Goal: Task Accomplishment & Management: Manage account settings

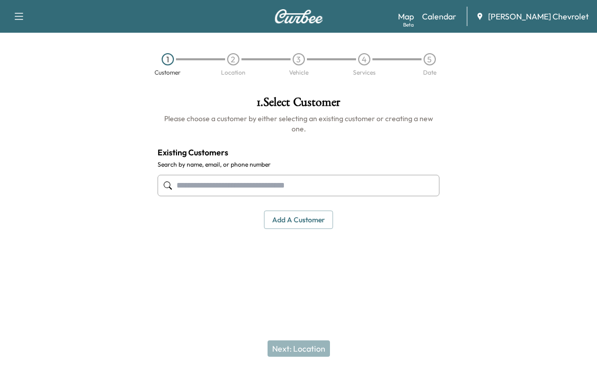
click at [455, 25] on div "Book New Appointment Support Log Out Map Beta Calendar [PERSON_NAME] Chevrolet" at bounding box center [298, 16] width 597 height 33
click at [453, 18] on link "Calendar" at bounding box center [439, 16] width 34 height 12
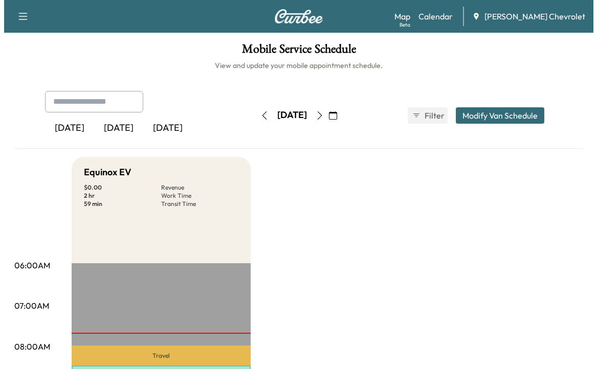
scroll to position [153, 0]
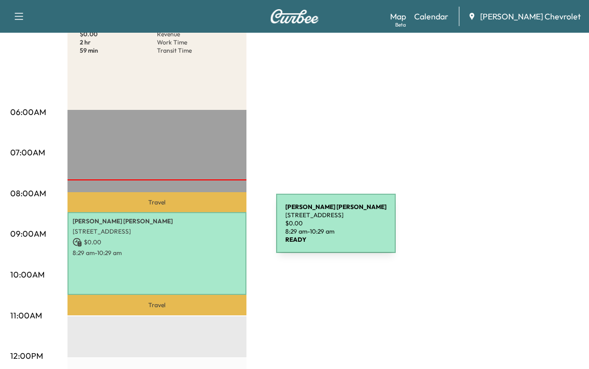
click at [197, 230] on p "[STREET_ADDRESS]" at bounding box center [157, 232] width 169 height 8
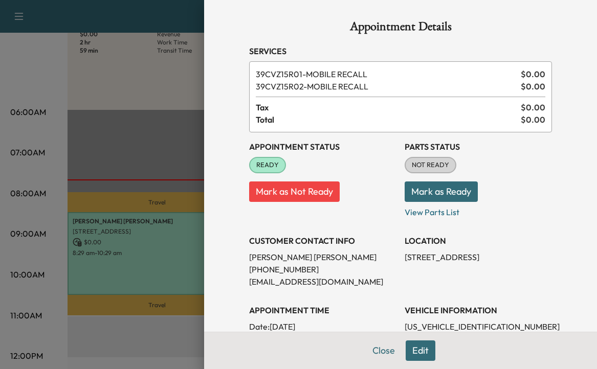
click at [428, 194] on button "Mark as Ready" at bounding box center [441, 192] width 73 height 20
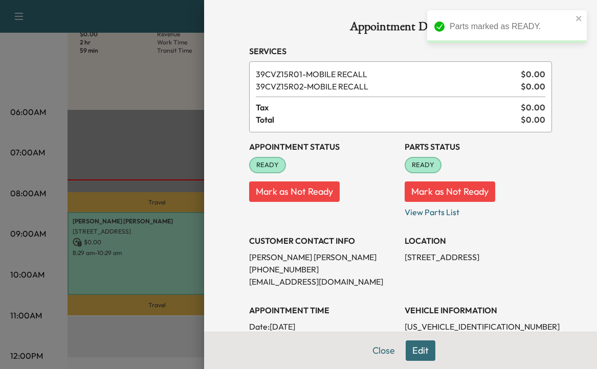
drag, startPoint x: 581, startPoint y: 18, endPoint x: 554, endPoint y: 18, distance: 27.6
click at [579, 18] on icon "close" at bounding box center [578, 18] width 7 height 8
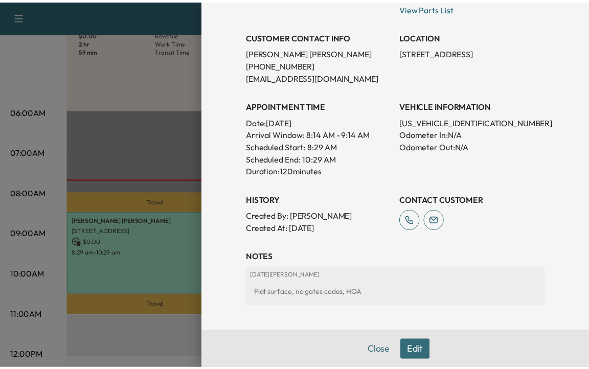
scroll to position [249, 0]
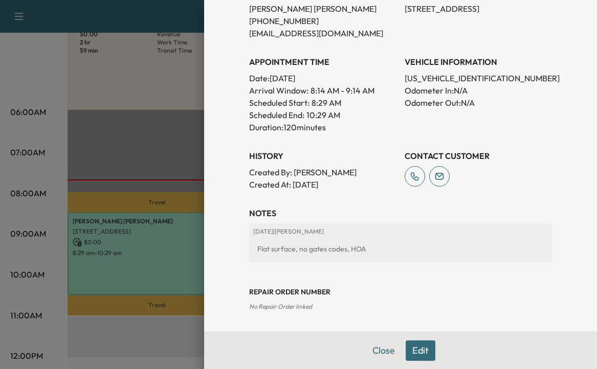
click at [373, 355] on button "Close" at bounding box center [384, 351] width 36 height 20
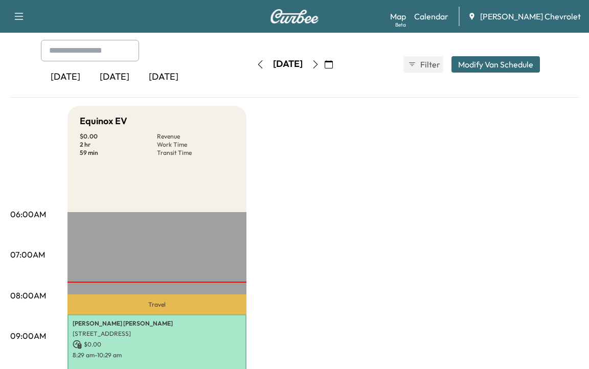
scroll to position [0, 0]
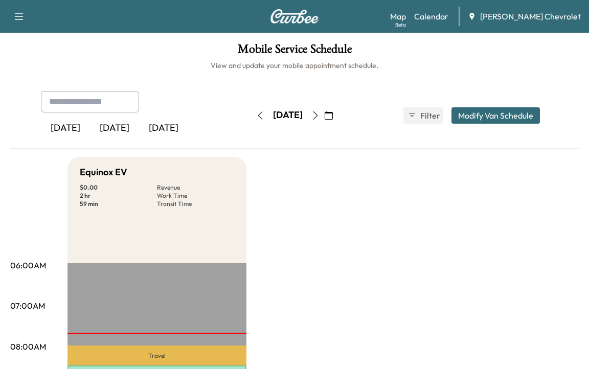
click at [320, 116] on icon "button" at bounding box center [315, 115] width 8 height 8
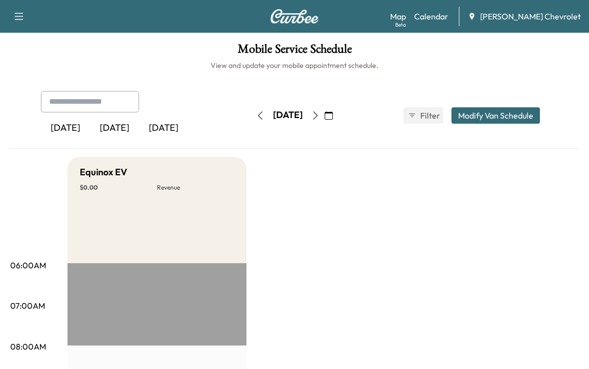
click at [320, 114] on icon "button" at bounding box center [315, 115] width 8 height 8
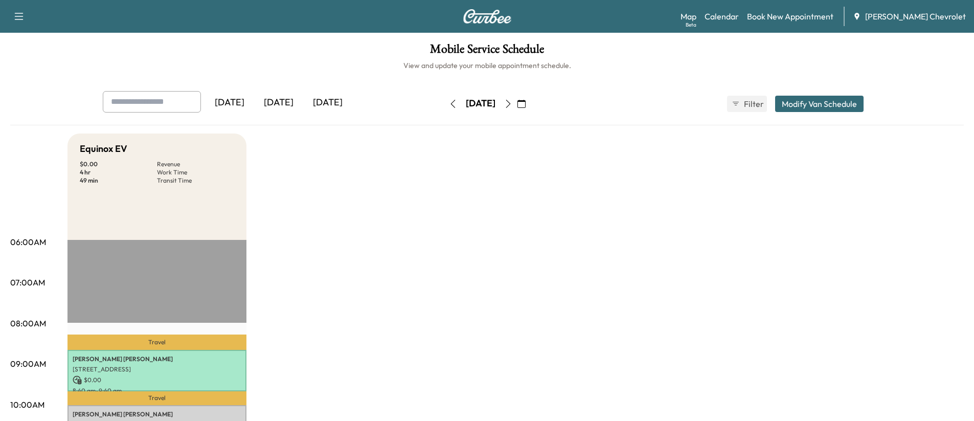
scroll to position [205, 0]
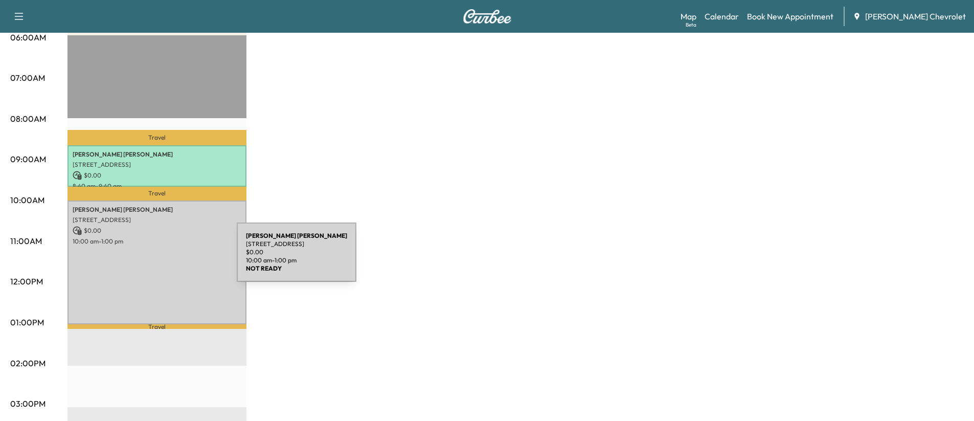
click at [160, 258] on div "[PERSON_NAME] [STREET_ADDRESS] $ 0.00 10:00 am - 1:00 pm" at bounding box center [157, 262] width 179 height 124
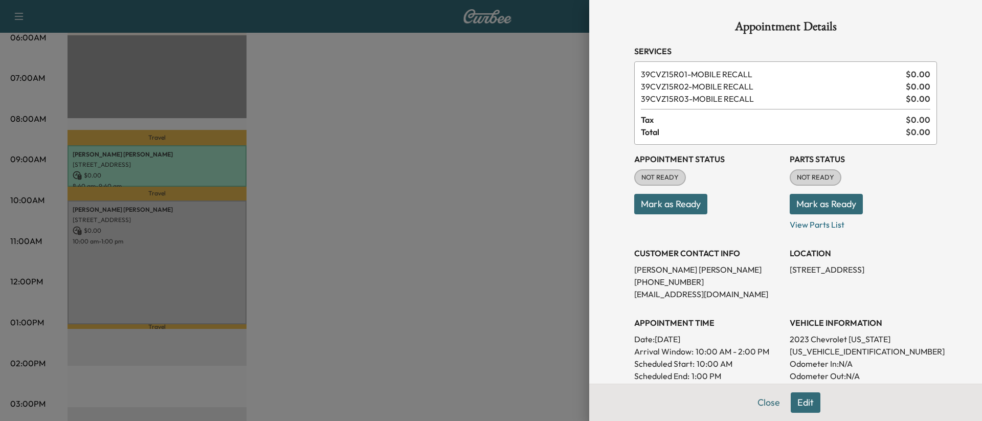
click at [418, 144] on div at bounding box center [491, 210] width 982 height 421
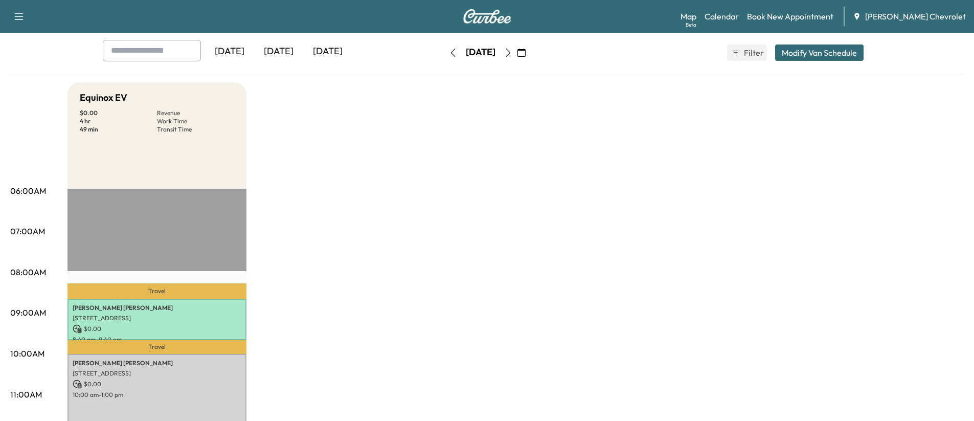
scroll to position [0, 0]
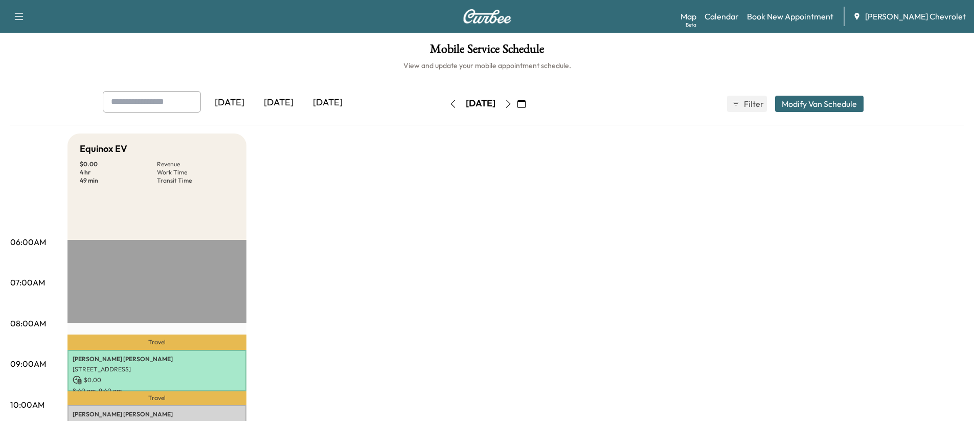
click at [444, 101] on button "button" at bounding box center [452, 104] width 17 height 16
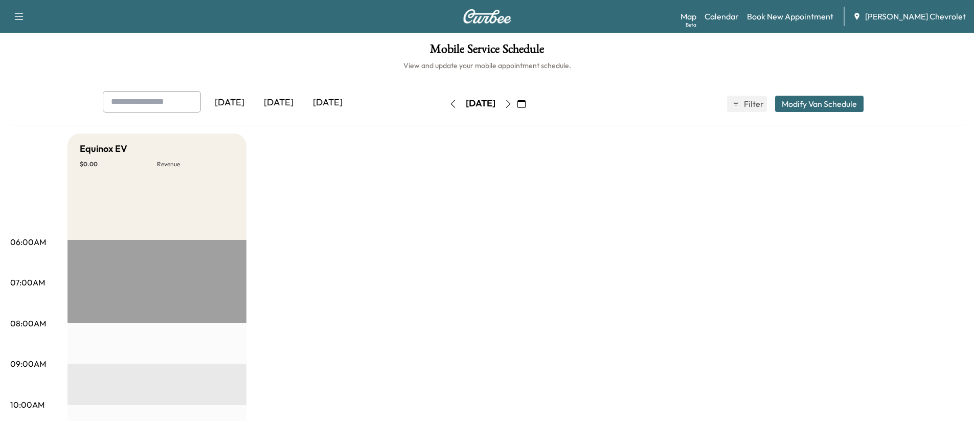
click at [444, 102] on button "button" at bounding box center [452, 104] width 17 height 16
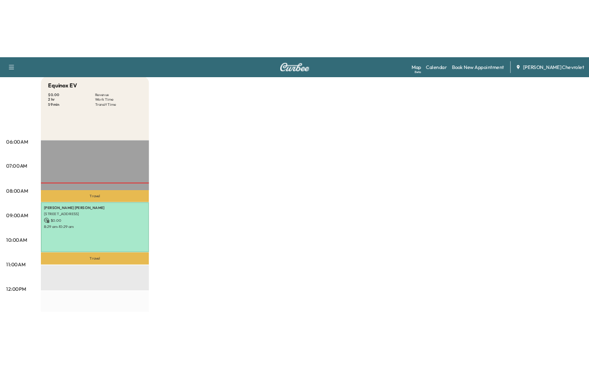
scroll to position [205, 0]
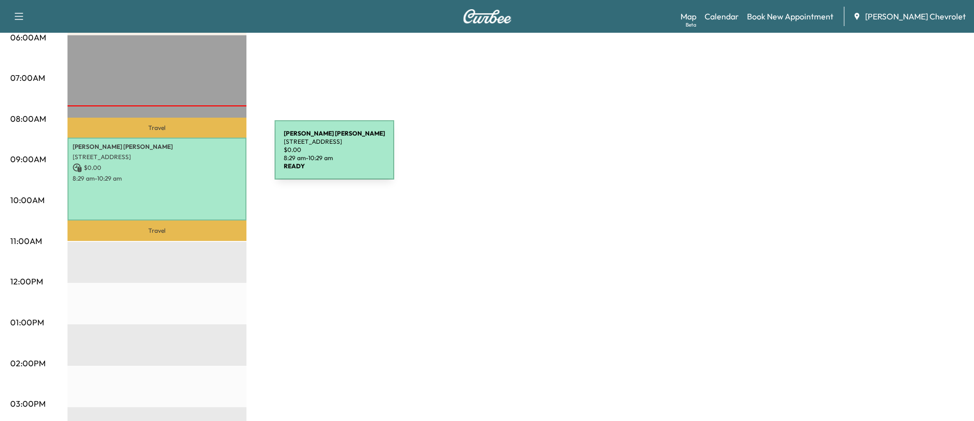
click at [198, 156] on p "[STREET_ADDRESS]" at bounding box center [157, 157] width 169 height 8
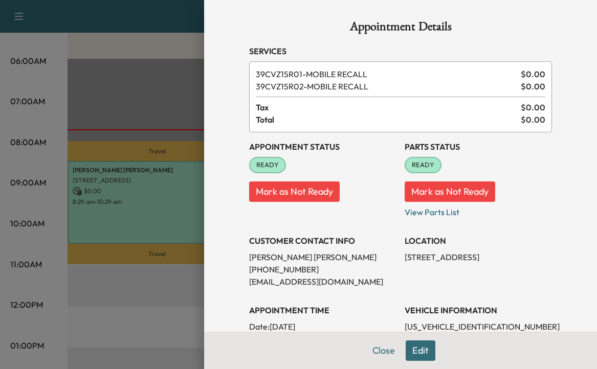
click at [376, 354] on button "Close" at bounding box center [384, 351] width 36 height 20
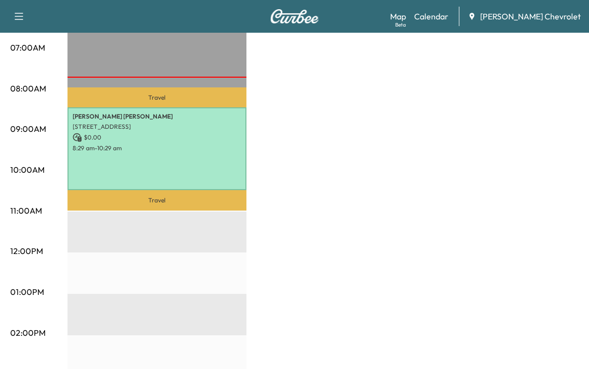
scroll to position [54, 0]
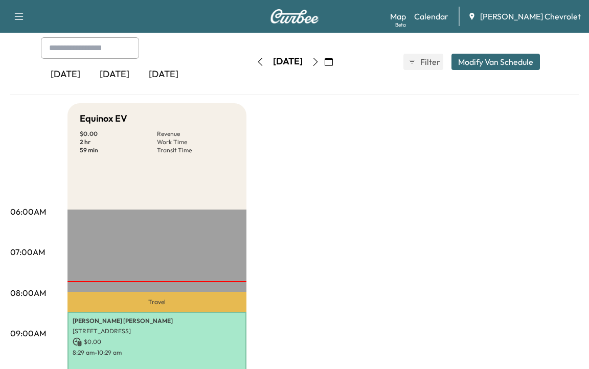
drag, startPoint x: 340, startPoint y: 62, endPoint x: 296, endPoint y: 61, distance: 43.5
click at [320, 61] on icon "button" at bounding box center [315, 62] width 8 height 8
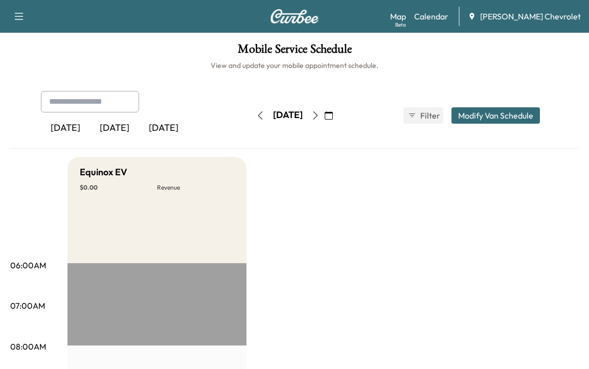
click at [320, 116] on icon "button" at bounding box center [315, 115] width 8 height 8
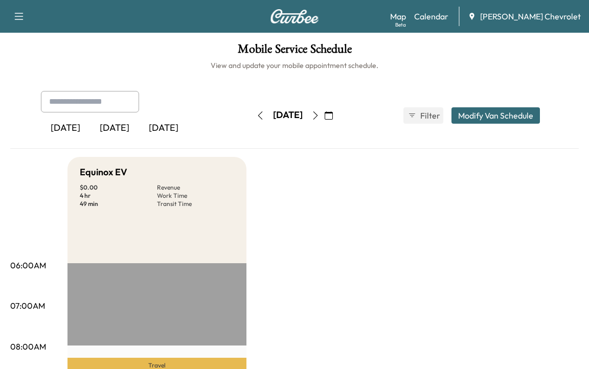
click at [252, 113] on button "button" at bounding box center [260, 115] width 17 height 16
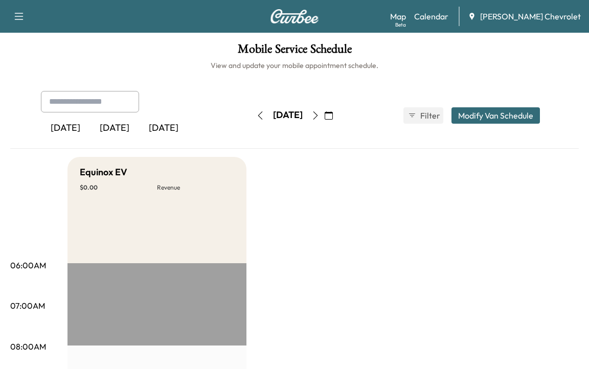
click at [256, 113] on icon "button" at bounding box center [260, 115] width 8 height 8
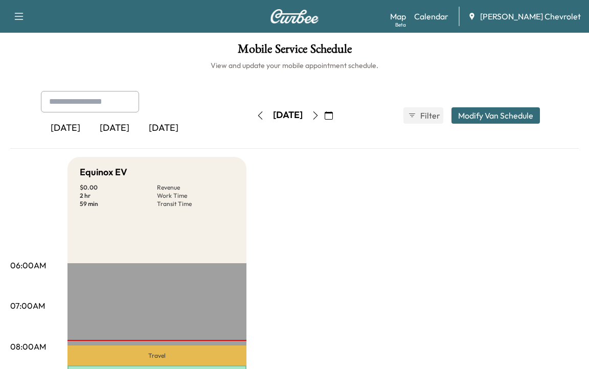
click at [74, 104] on input "text" at bounding box center [90, 101] width 98 height 21
type input "**********"
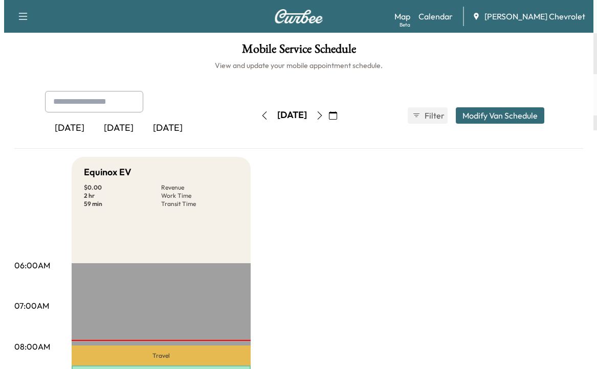
scroll to position [205, 0]
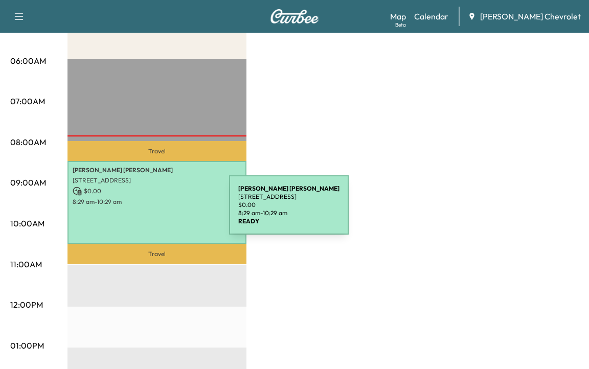
click at [152, 211] on div "[PERSON_NAME] [STREET_ADDRESS] $ 0.00 8:29 am - 10:29 am" at bounding box center [157, 202] width 179 height 83
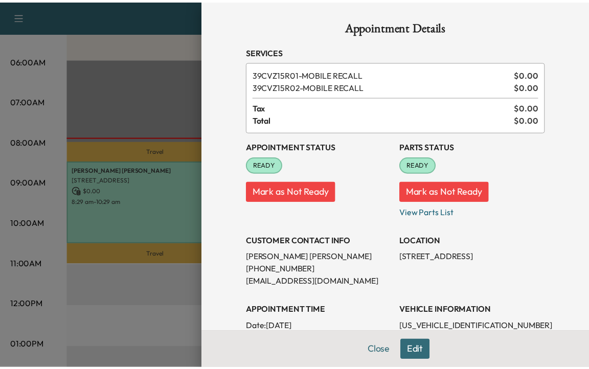
scroll to position [153, 0]
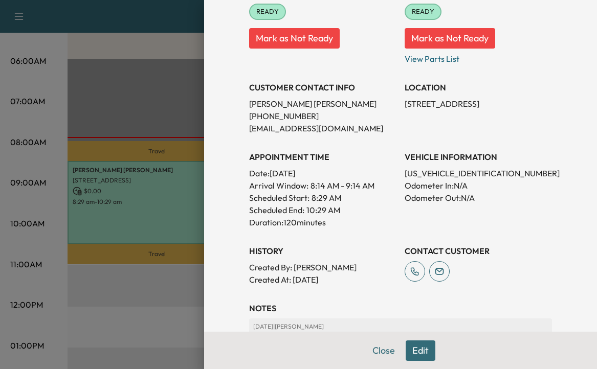
click at [374, 346] on button "Close" at bounding box center [384, 351] width 36 height 20
